Goal: Navigation & Orientation: Find specific page/section

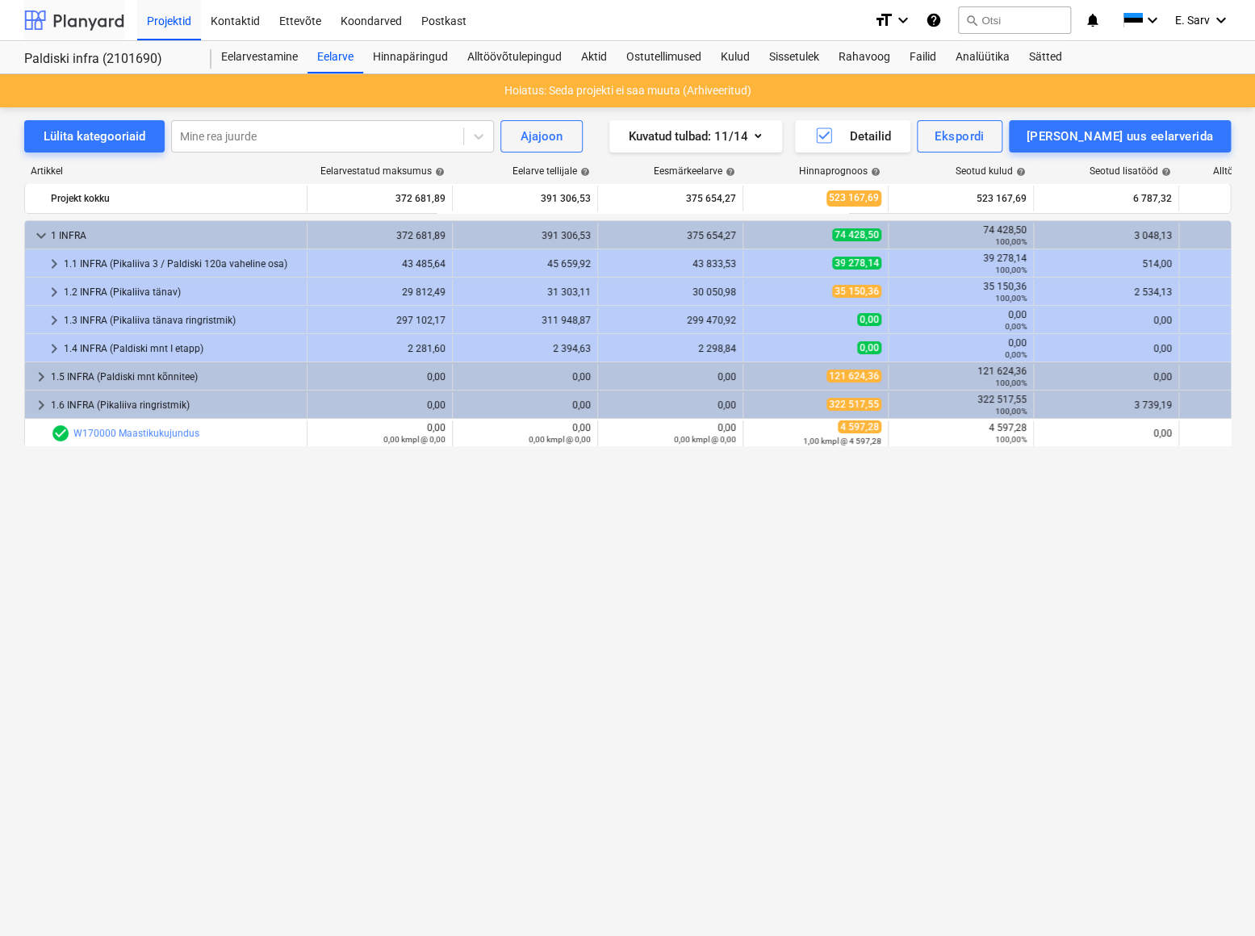
click at [63, 19] on div at bounding box center [74, 20] width 100 height 40
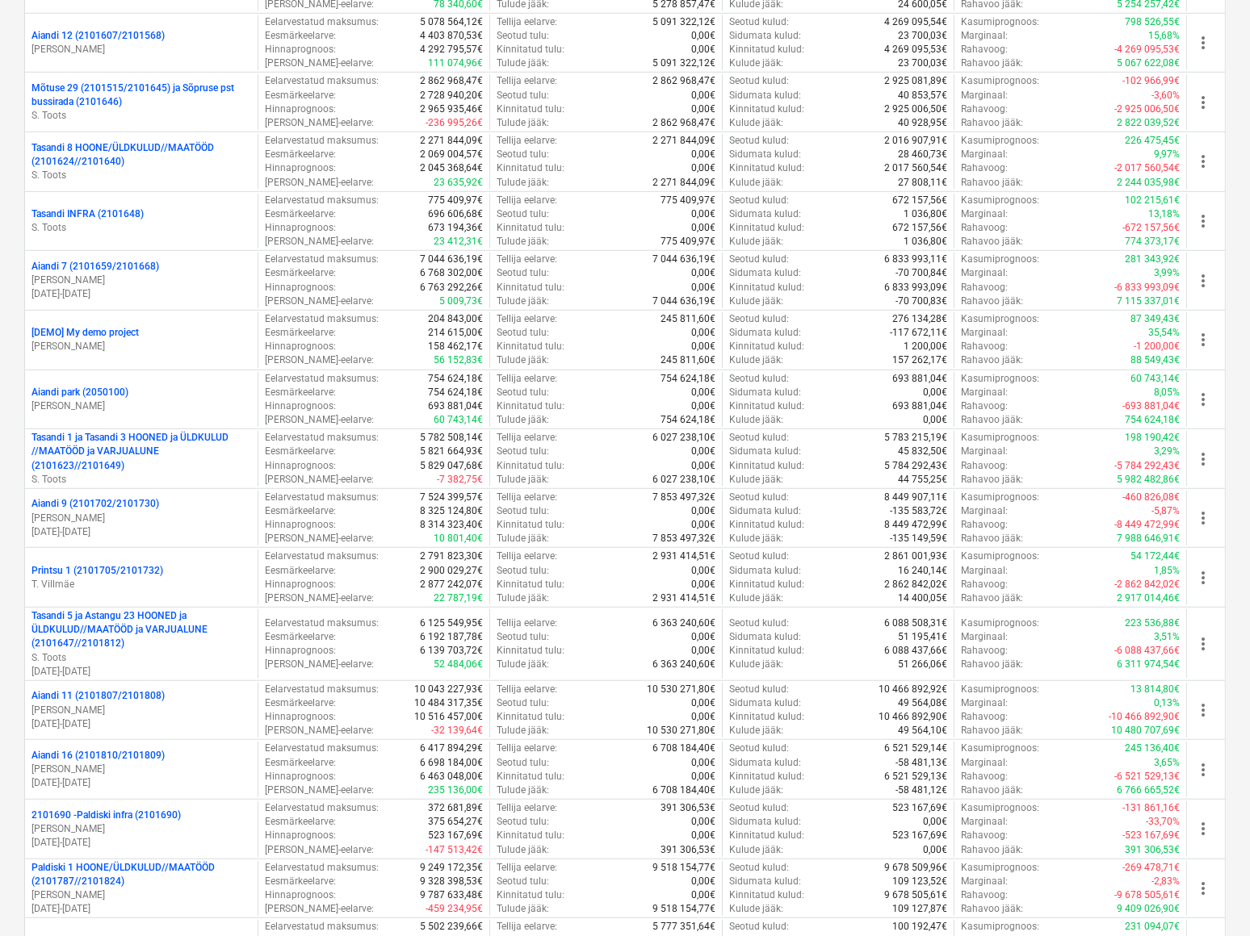
scroll to position [1027, 0]
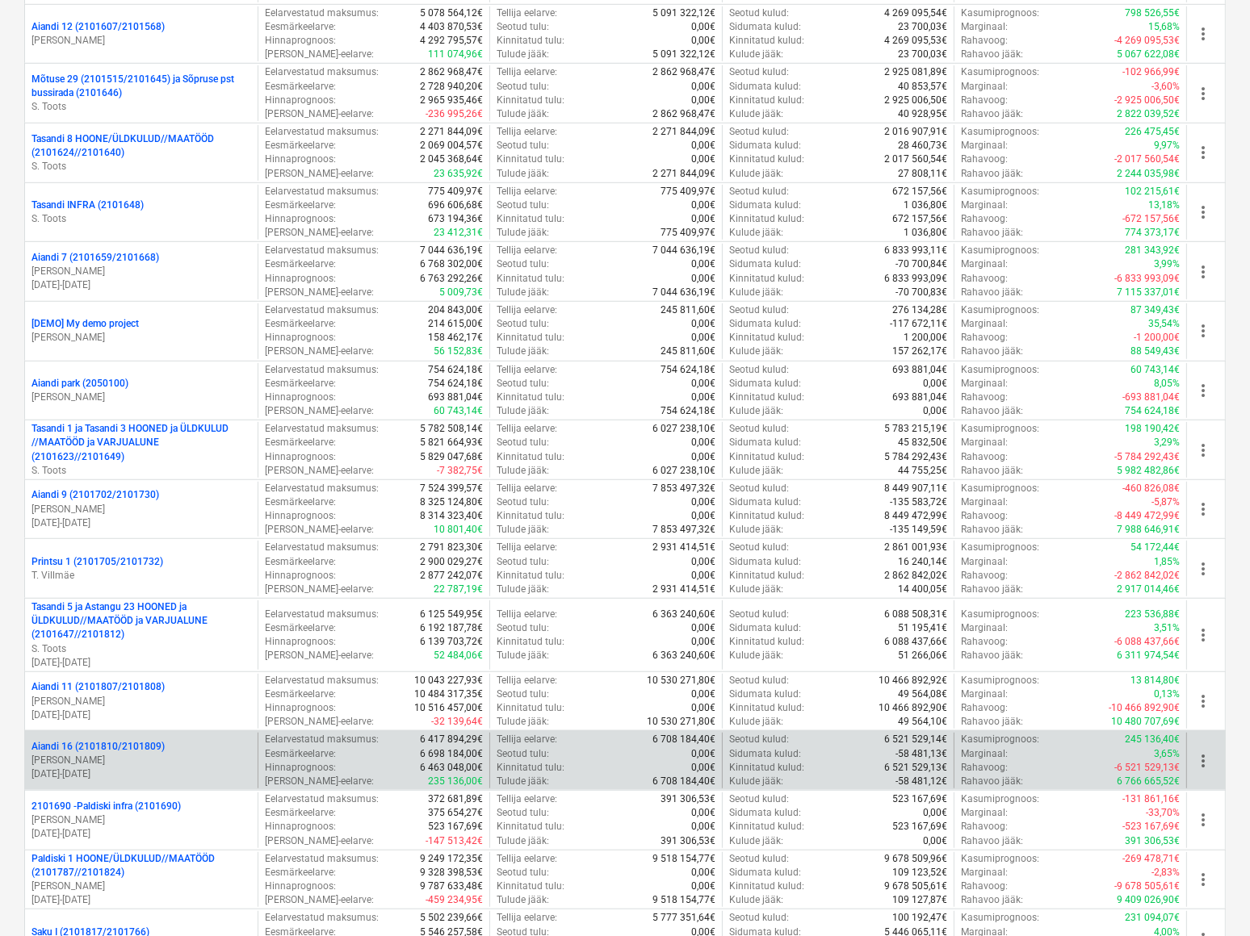
click at [122, 754] on p "[PERSON_NAME]" at bounding box center [141, 761] width 220 height 14
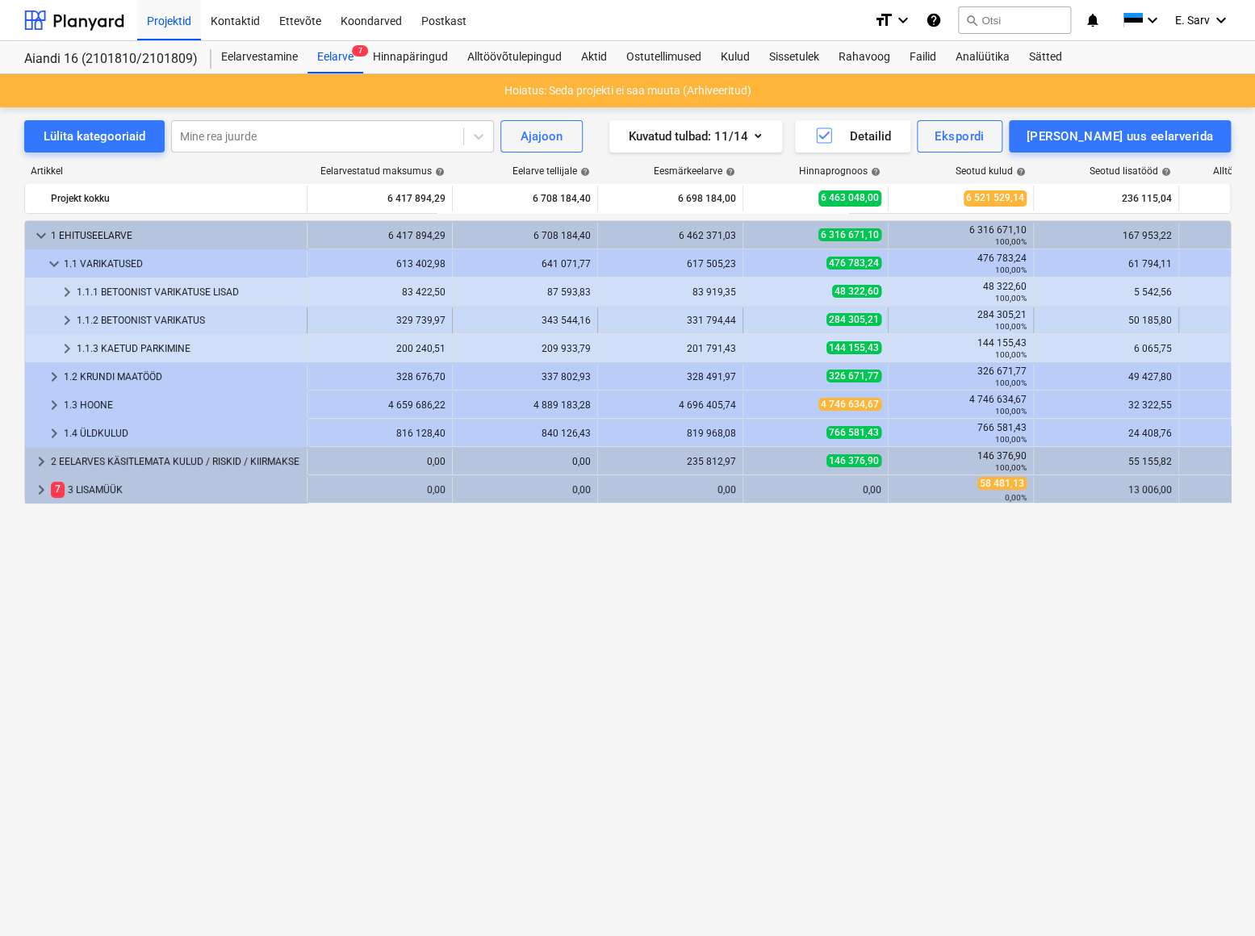
click at [134, 318] on div "1.1.2 BETOONIST VARIKATUS" at bounding box center [189, 321] width 224 height 26
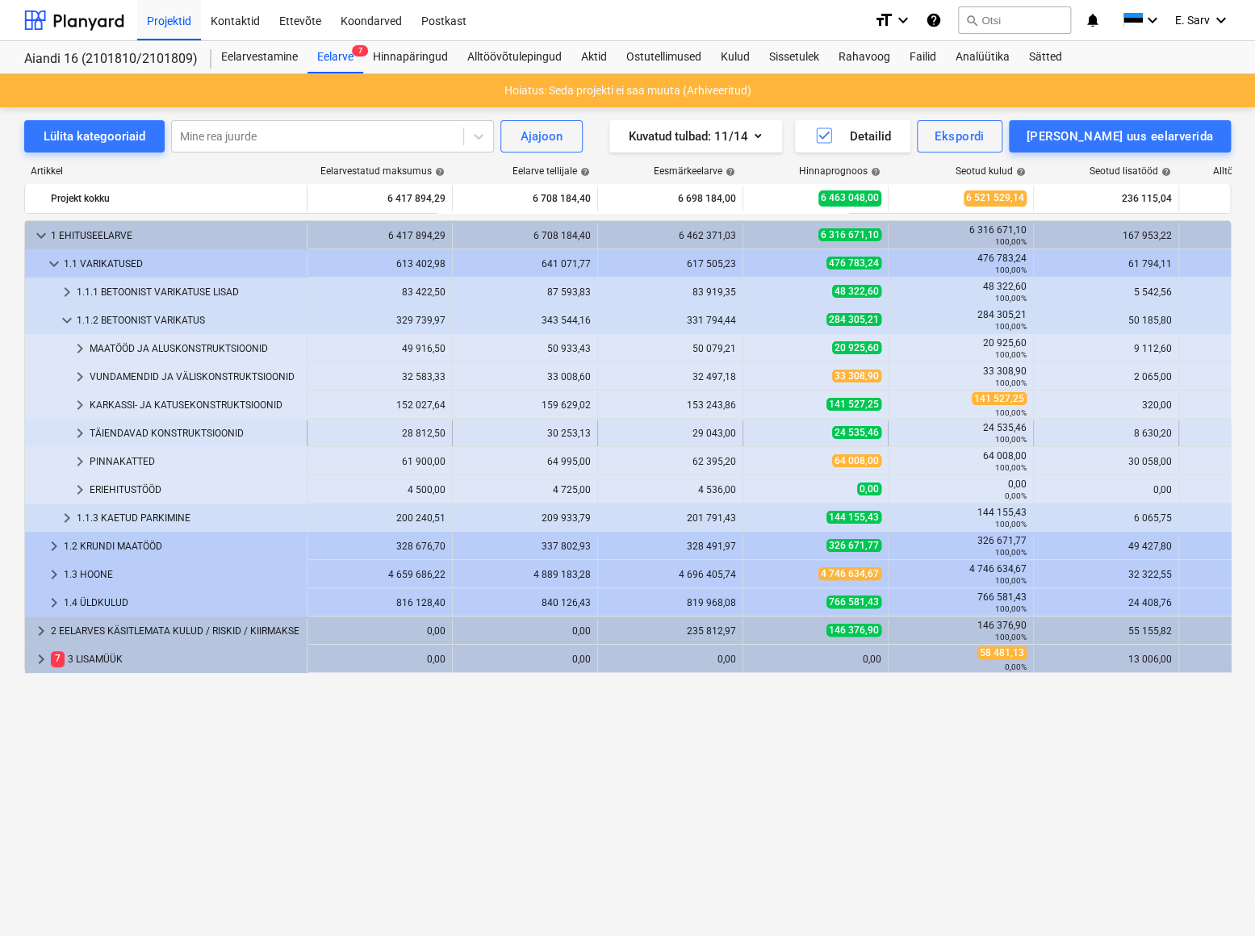
click at [127, 428] on div "TÄIENDAVAD KONSTRUKTSIOONID" at bounding box center [195, 434] width 211 height 26
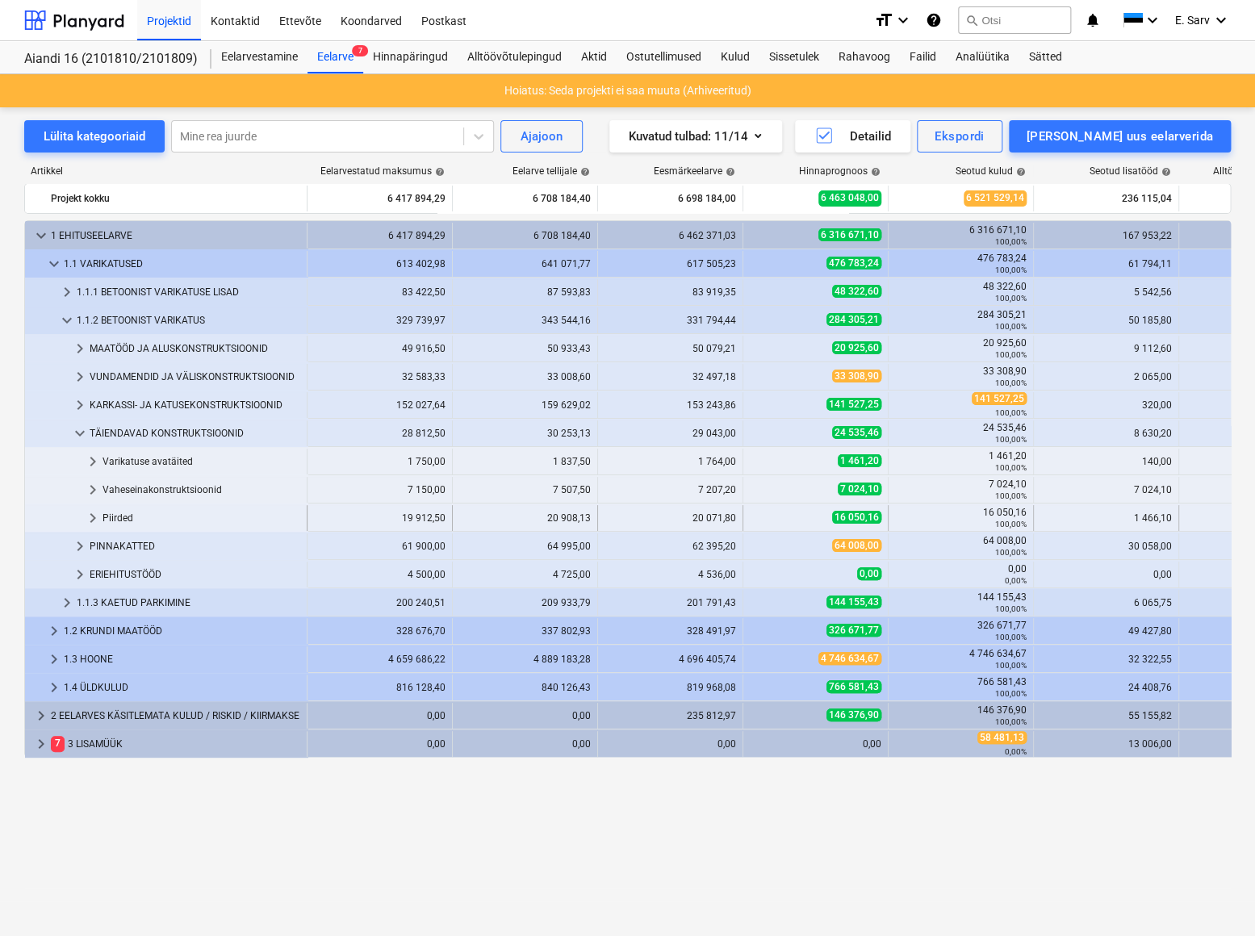
click at [113, 517] on div "Piirded" at bounding box center [202, 518] width 198 height 26
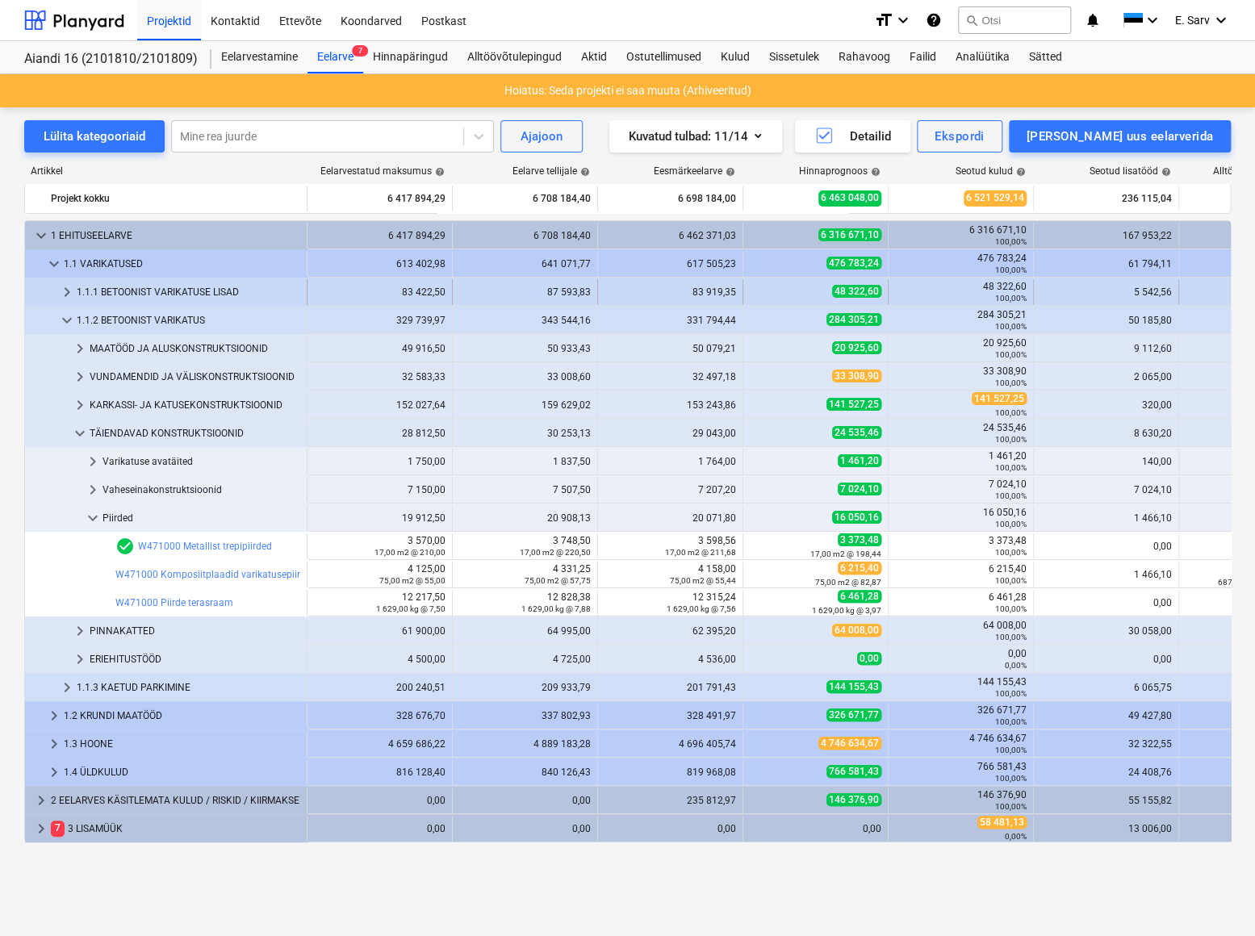
click at [137, 290] on div "1.1.1 BETOONIST VARIKATUSE LISAD" at bounding box center [189, 292] width 224 height 26
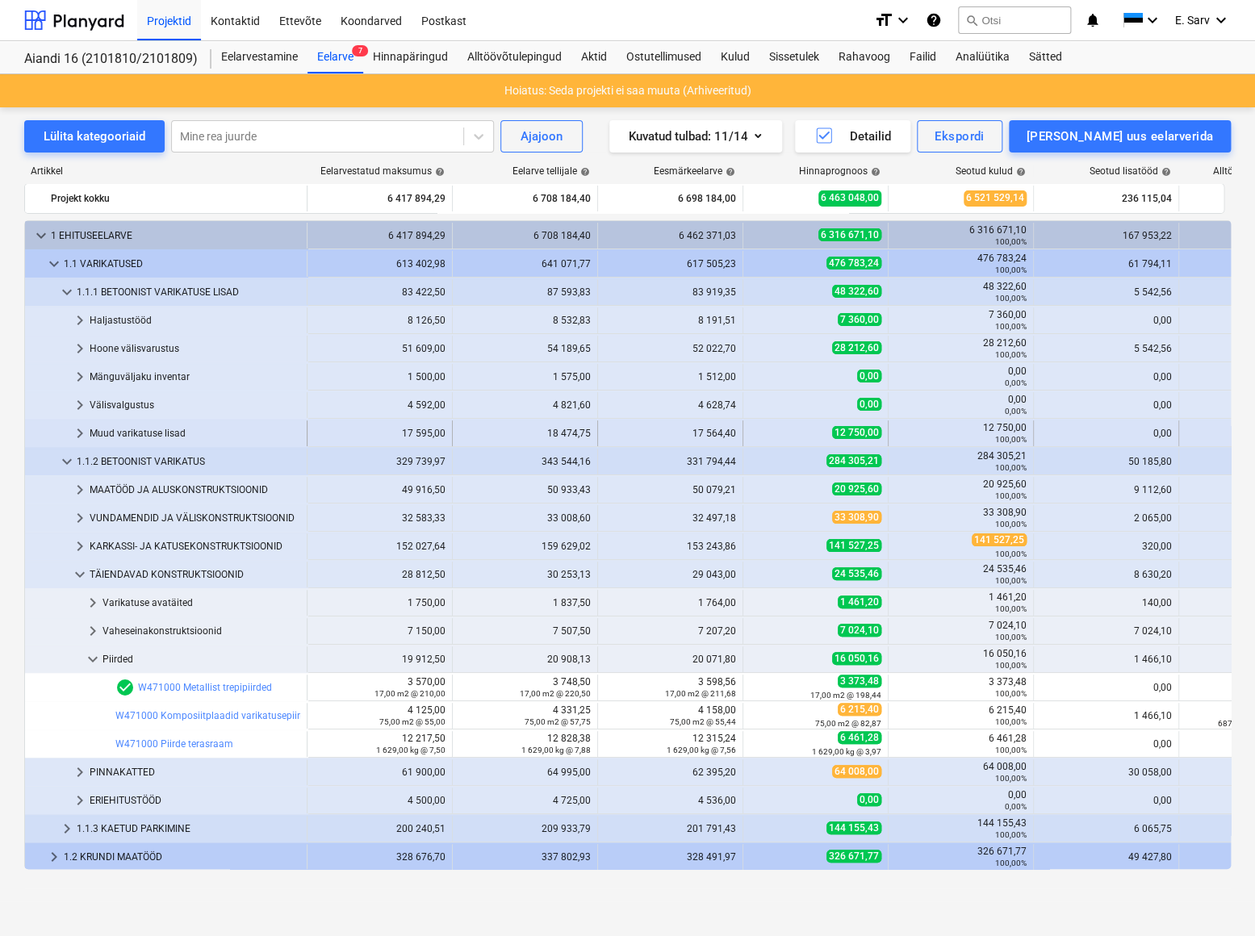
click at [140, 429] on div "Muud varikatuse lisad" at bounding box center [195, 434] width 211 height 26
